Goal: Task Accomplishment & Management: Use online tool/utility

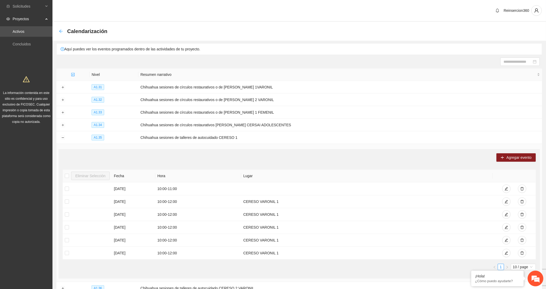
click at [60, 29] on icon "arrow-left" at bounding box center [61, 31] width 4 height 4
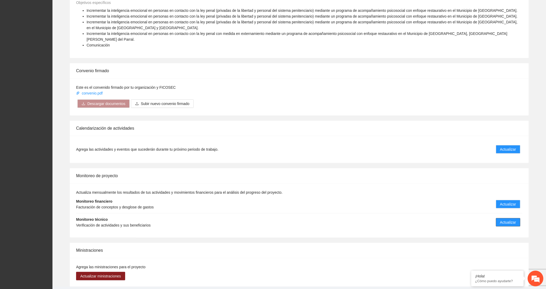
scroll to position [632, 0]
click at [505, 219] on span "Actualizar" at bounding box center [508, 222] width 16 height 6
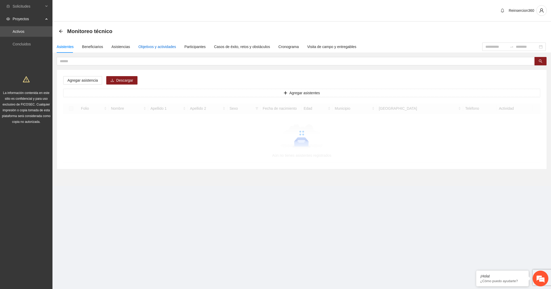
click at [166, 46] on div "Objetivos y actividades" at bounding box center [156, 47] width 37 height 6
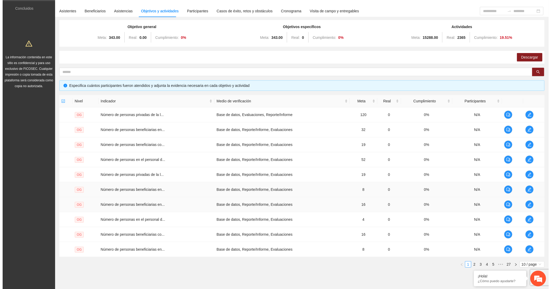
scroll to position [55, 0]
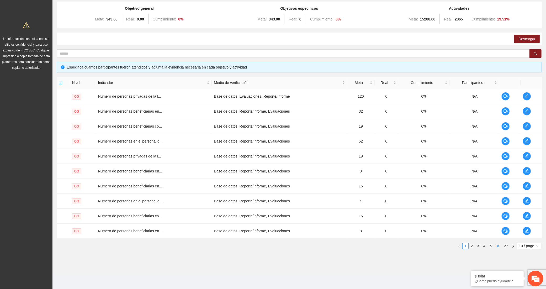
click at [496, 245] on span "•••" at bounding box center [497, 245] width 8 height 6
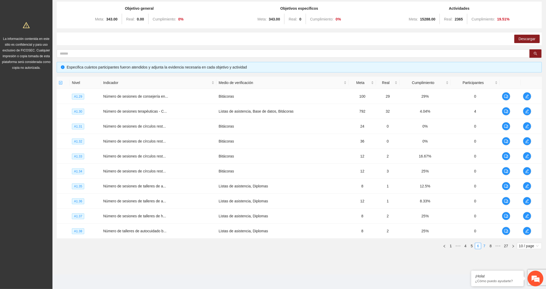
click at [486, 246] on link "7" at bounding box center [484, 246] width 6 height 6
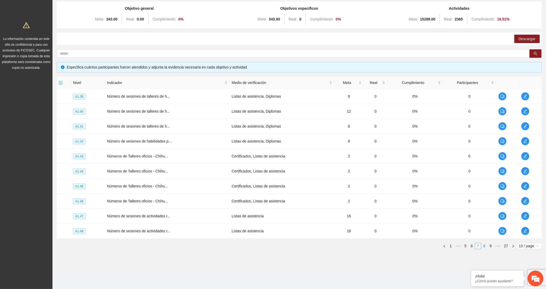
click at [484, 246] on link "8" at bounding box center [484, 246] width 6 height 6
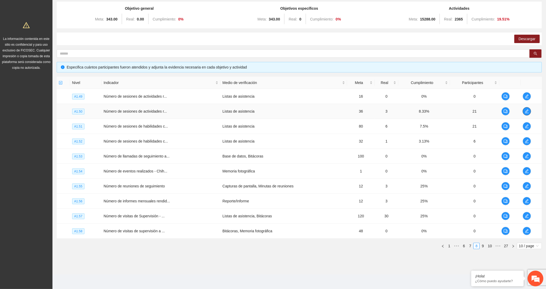
click at [524, 109] on icon "edit" at bounding box center [526, 111] width 4 height 4
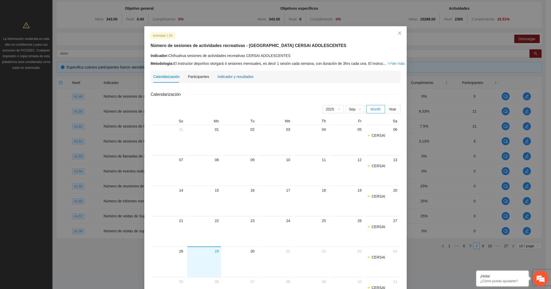
click at [229, 74] on div "Indicador y resultados" at bounding box center [235, 77] width 36 height 6
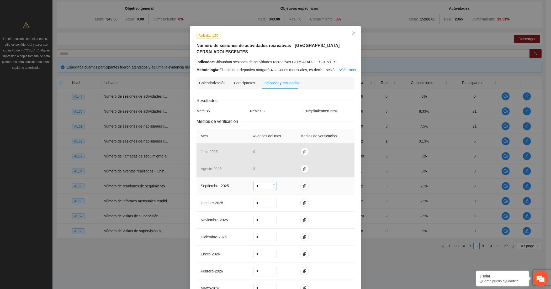
click at [265, 185] on input "*" at bounding box center [264, 186] width 23 height 8
type input "*"
click at [302, 184] on icon "paper-clip" at bounding box center [304, 186] width 4 height 4
click at [297, 168] on span "Adjuntar documento" at bounding box center [287, 170] width 33 height 6
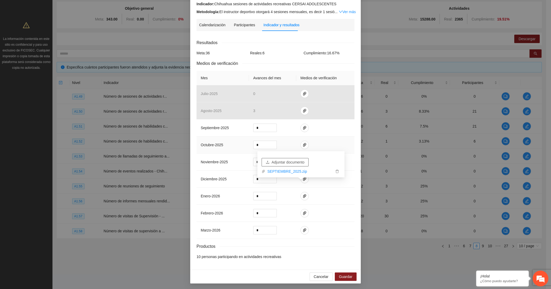
scroll to position [60, 0]
click at [339, 276] on span "Guardar" at bounding box center [345, 276] width 13 height 6
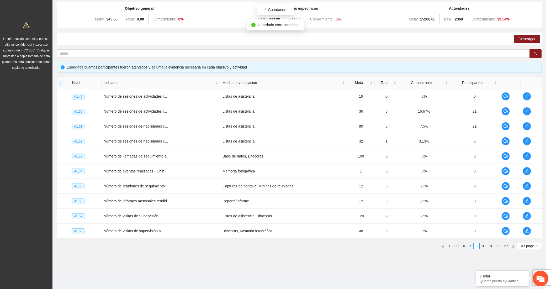
scroll to position [34, 0]
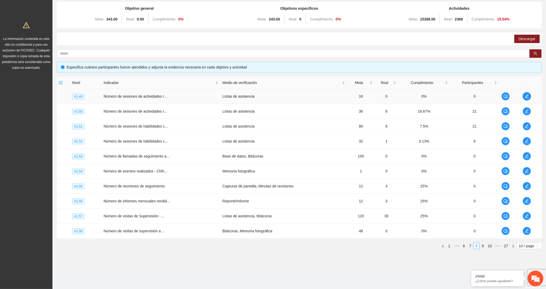
click at [526, 94] on icon "edit" at bounding box center [526, 96] width 4 height 4
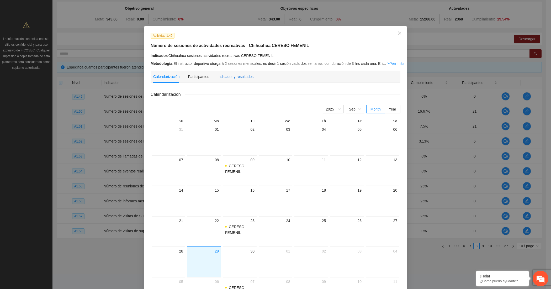
click at [223, 77] on div "Indicador y resultados" at bounding box center [235, 77] width 36 height 6
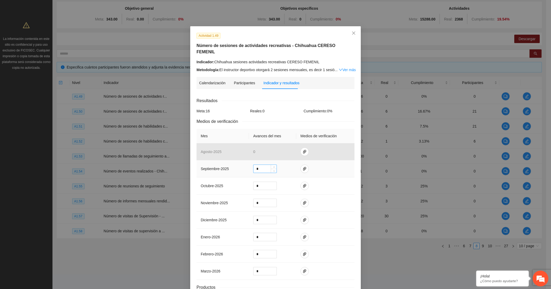
click at [260, 165] on input "*" at bounding box center [264, 169] width 23 height 8
type input "*"
click at [302, 166] on icon "paper-clip" at bounding box center [304, 168] width 4 height 4
click at [280, 145] on span "Adjuntar documento" at bounding box center [287, 147] width 33 height 6
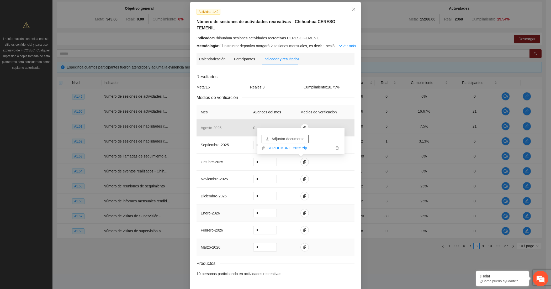
scroll to position [37, 0]
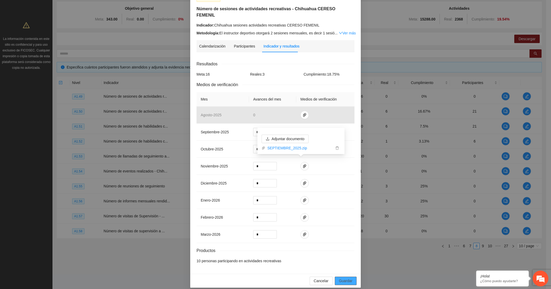
click at [335, 276] on button "Guardar" at bounding box center [346, 280] width 22 height 8
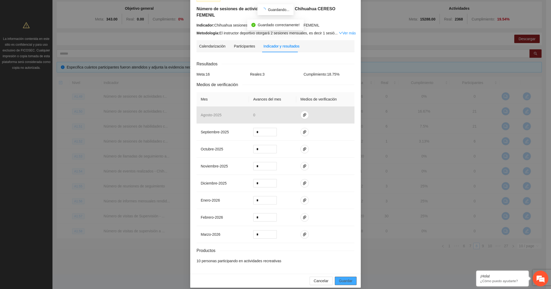
scroll to position [10, 0]
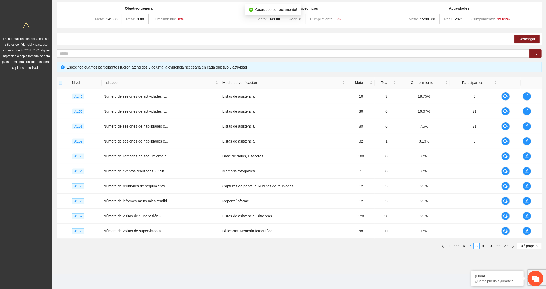
click at [469, 247] on link "7" at bounding box center [470, 246] width 6 height 6
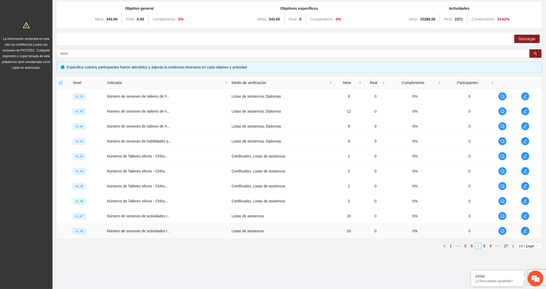
click at [523, 229] on icon "edit" at bounding box center [525, 231] width 4 height 4
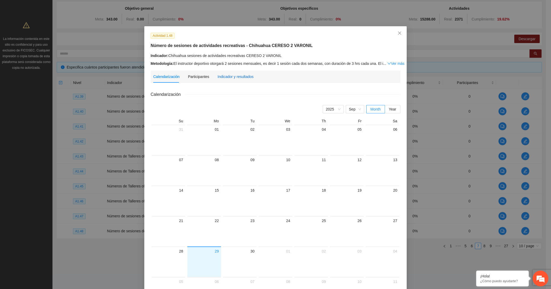
click at [220, 76] on div "Indicador y resultados" at bounding box center [235, 77] width 36 height 6
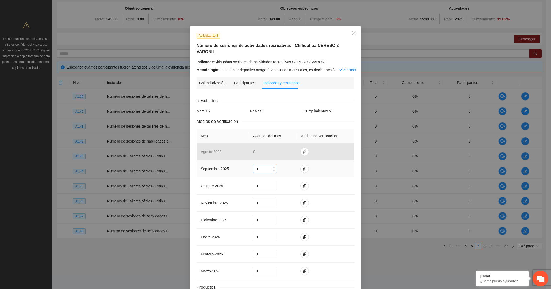
click at [255, 166] on div "*" at bounding box center [265, 168] width 24 height 8
click at [255, 165] on input "*" at bounding box center [264, 169] width 23 height 8
type input "*"
click at [302, 166] on icon "paper-clip" at bounding box center [304, 168] width 4 height 4
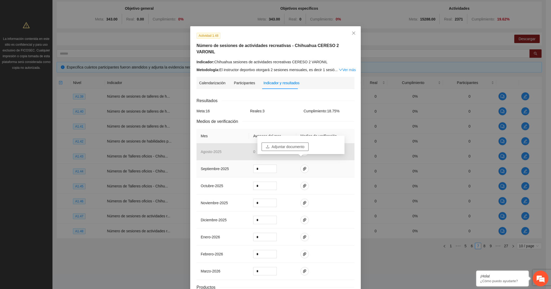
click at [290, 148] on span "Adjuntar documento" at bounding box center [287, 147] width 33 height 6
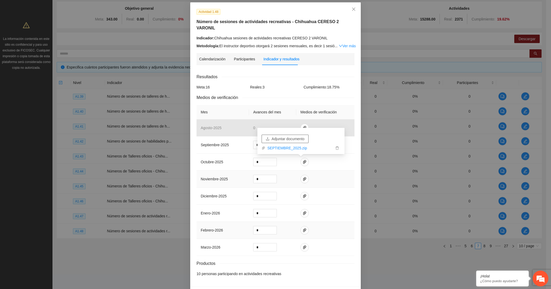
scroll to position [37, 0]
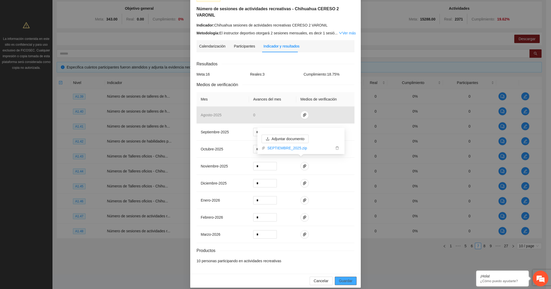
click at [340, 278] on span "Guardar" at bounding box center [345, 281] width 13 height 6
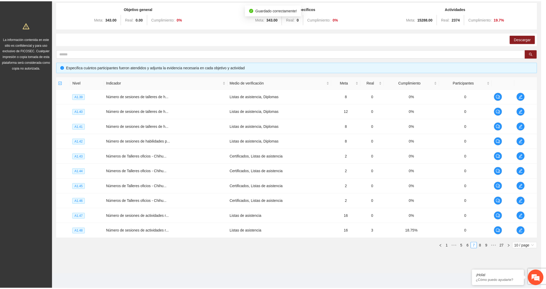
scroll to position [10, 0]
